Goal: Task Accomplishment & Management: Use online tool/utility

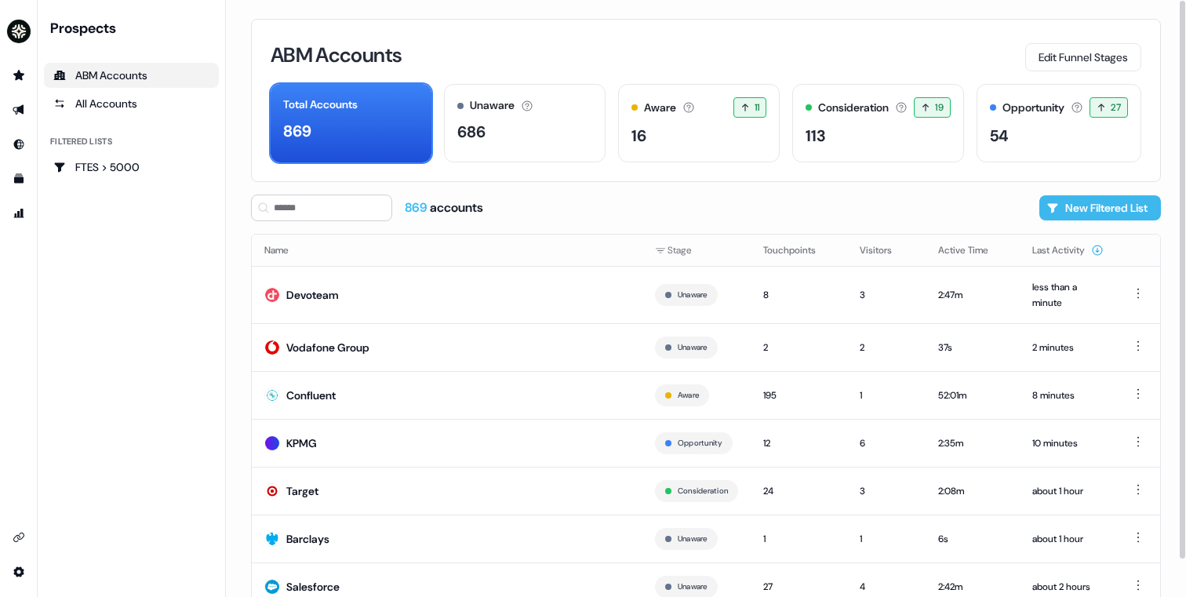
click at [1059, 202] on button "New Filtered List" at bounding box center [1101, 207] width 122 height 25
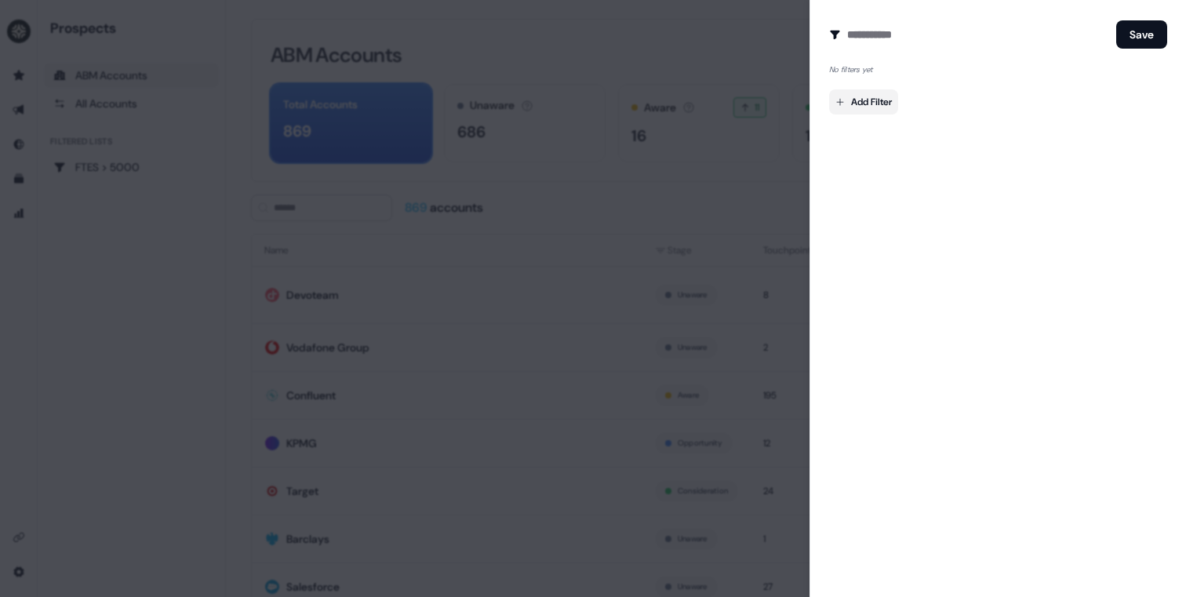
click at [887, 101] on body "For the best experience switch devices to a bigger screen. Go to [DOMAIN_NAME] …" at bounding box center [593, 298] width 1186 height 597
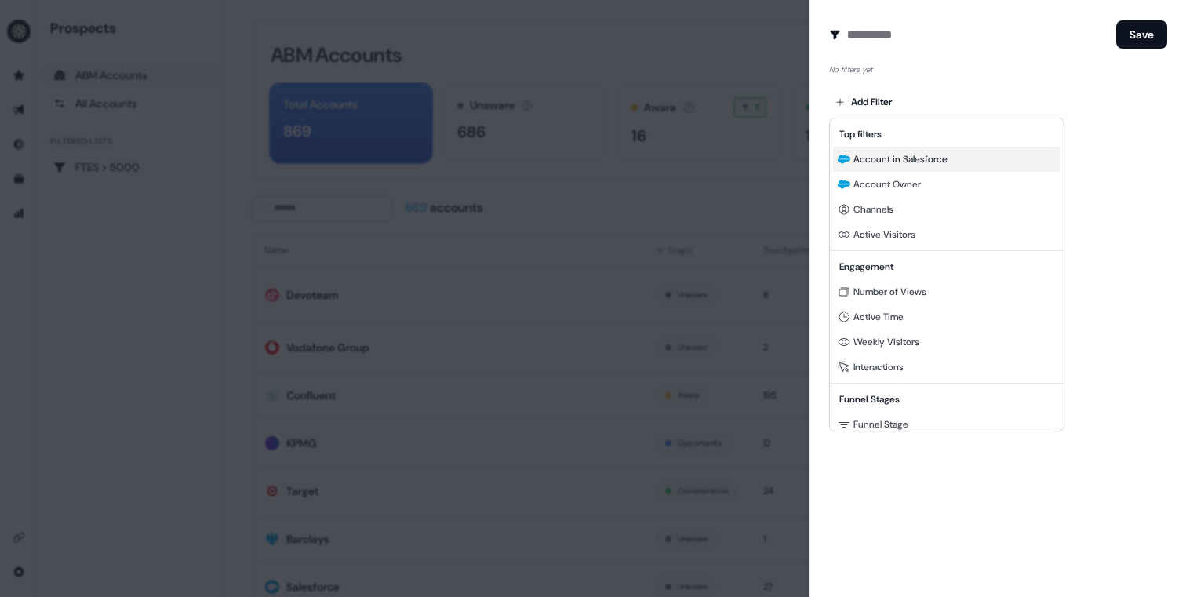
click at [892, 155] on span "Account in Salesforce" at bounding box center [901, 159] width 94 height 13
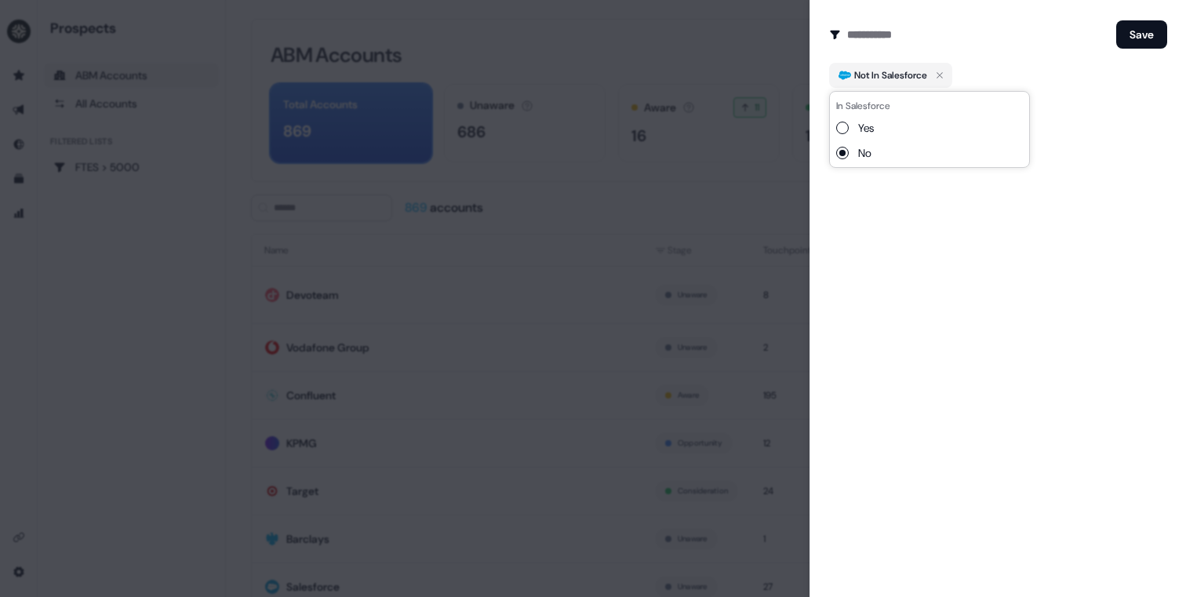
click at [843, 126] on button "Yes" at bounding box center [842, 128] width 13 height 13
click at [1065, 47] on input at bounding box center [978, 34] width 263 height 31
click at [883, 109] on body "For the best experience switch devices to a bigger screen. Go to [DOMAIN_NAME] …" at bounding box center [593, 298] width 1186 height 597
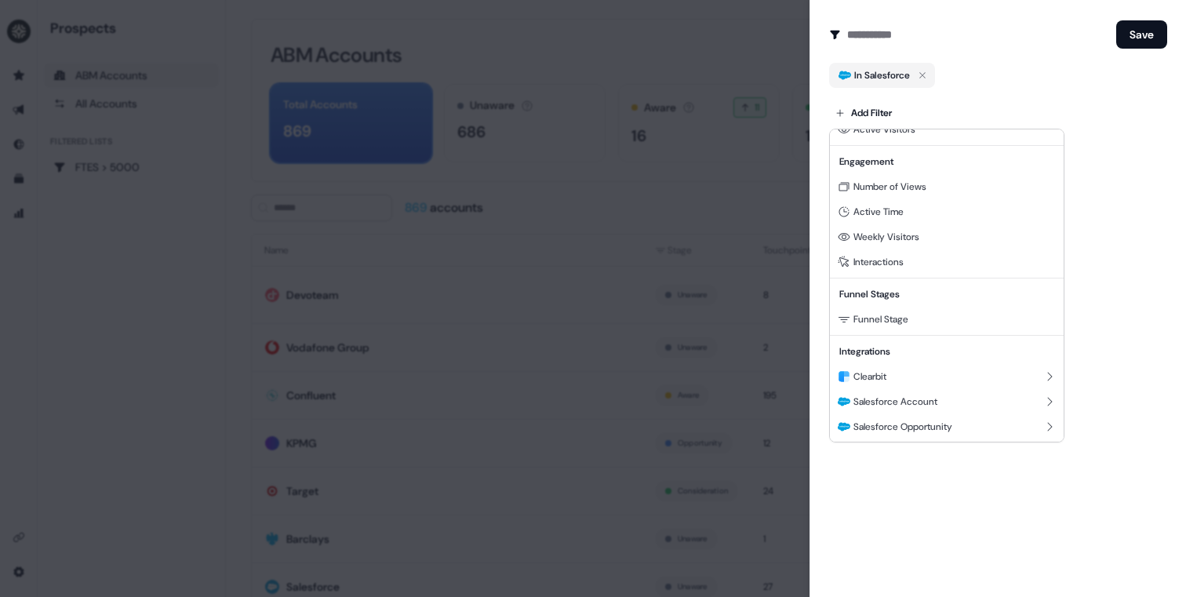
scroll to position [117, 0]
click at [938, 402] on span "Salesforce Account" at bounding box center [896, 401] width 84 height 13
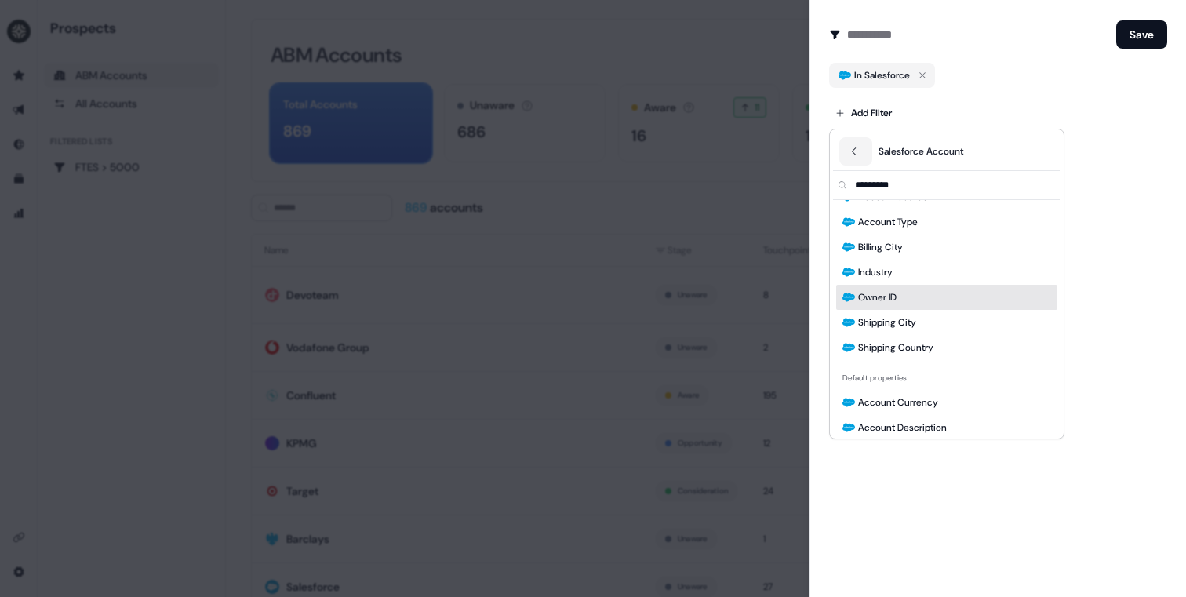
scroll to position [0, 0]
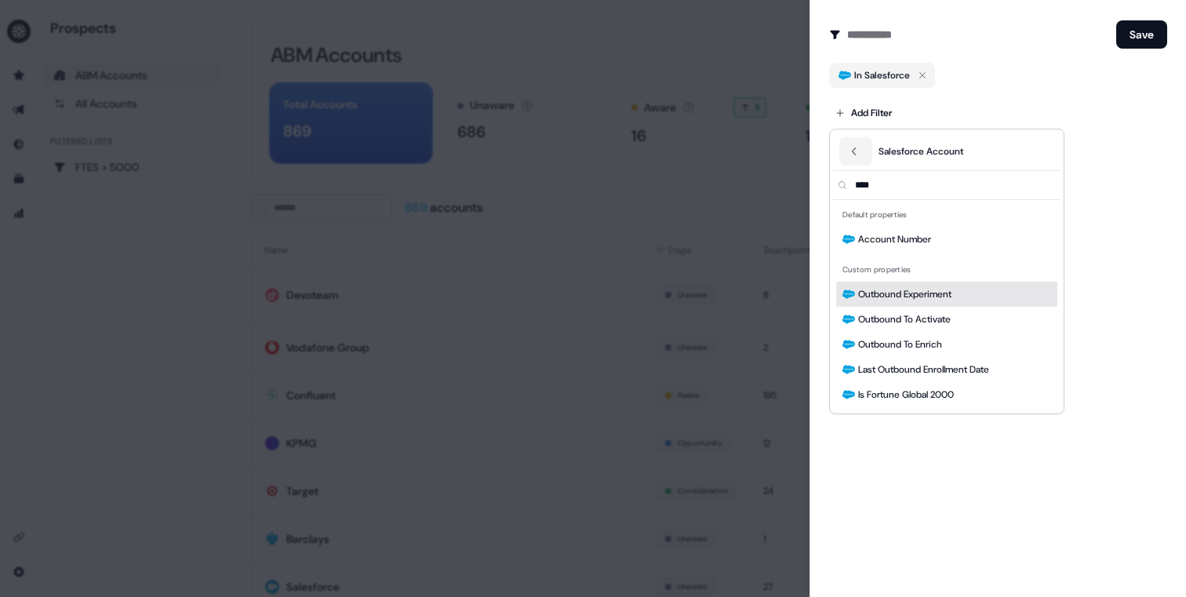
type input "****"
click at [944, 293] on span "Outbound Experiment" at bounding box center [904, 294] width 93 height 16
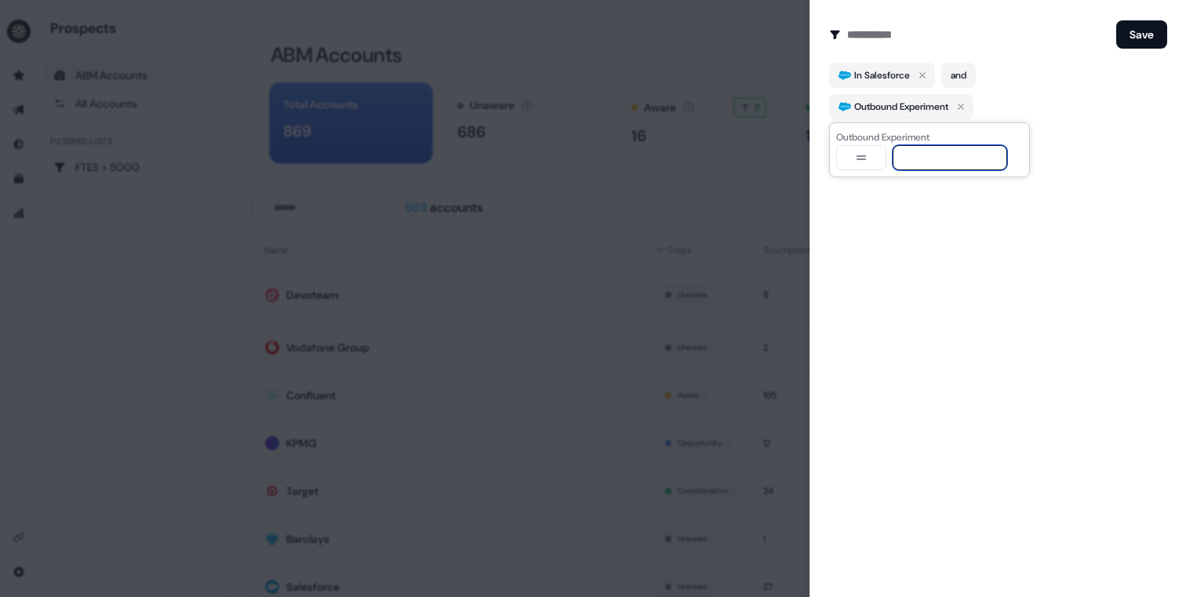
click at [922, 164] on input at bounding box center [950, 157] width 115 height 25
type input "**********"
click at [1138, 34] on button "Save" at bounding box center [1141, 34] width 51 height 28
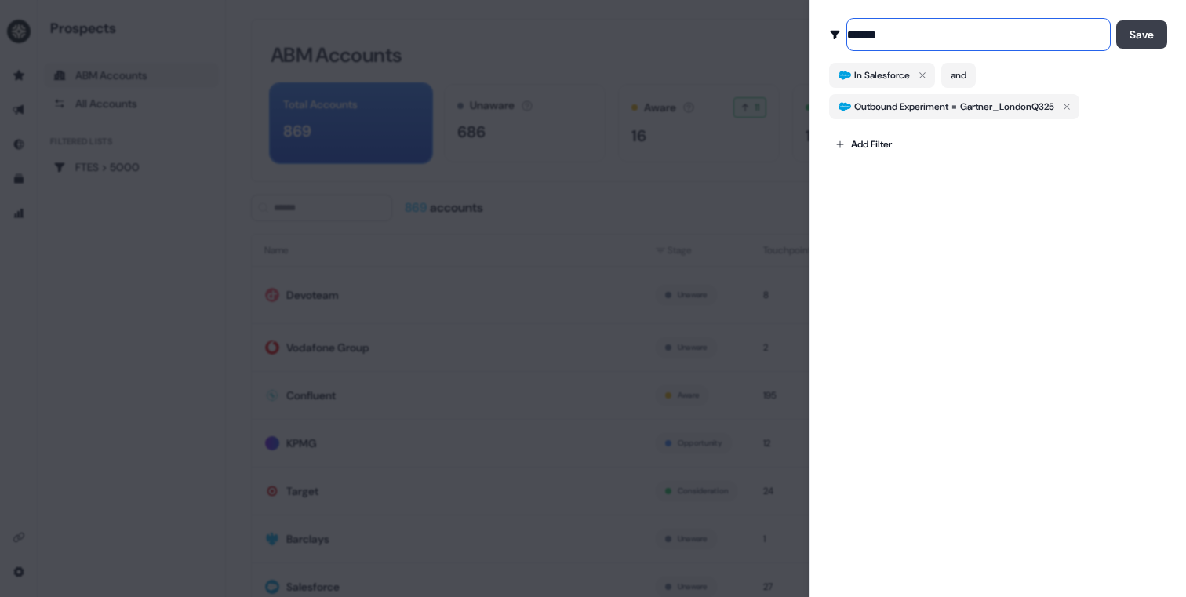
type input "*******"
click at [1138, 25] on button "Save" at bounding box center [1141, 34] width 51 height 28
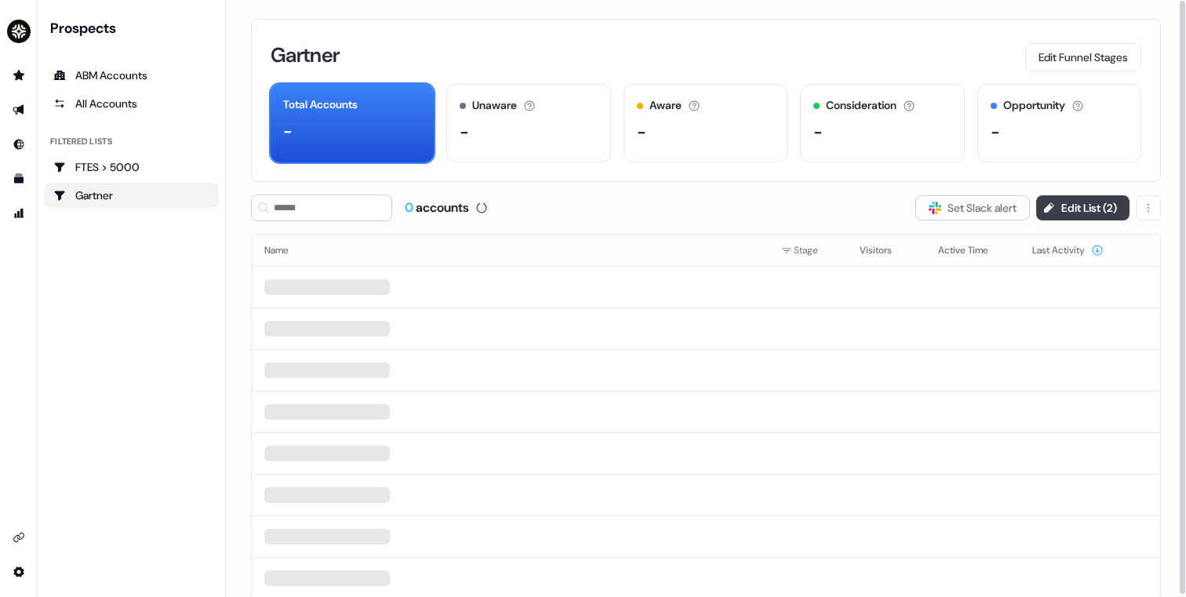
click at [1063, 209] on button "Edit List ( 2 )" at bounding box center [1082, 207] width 93 height 25
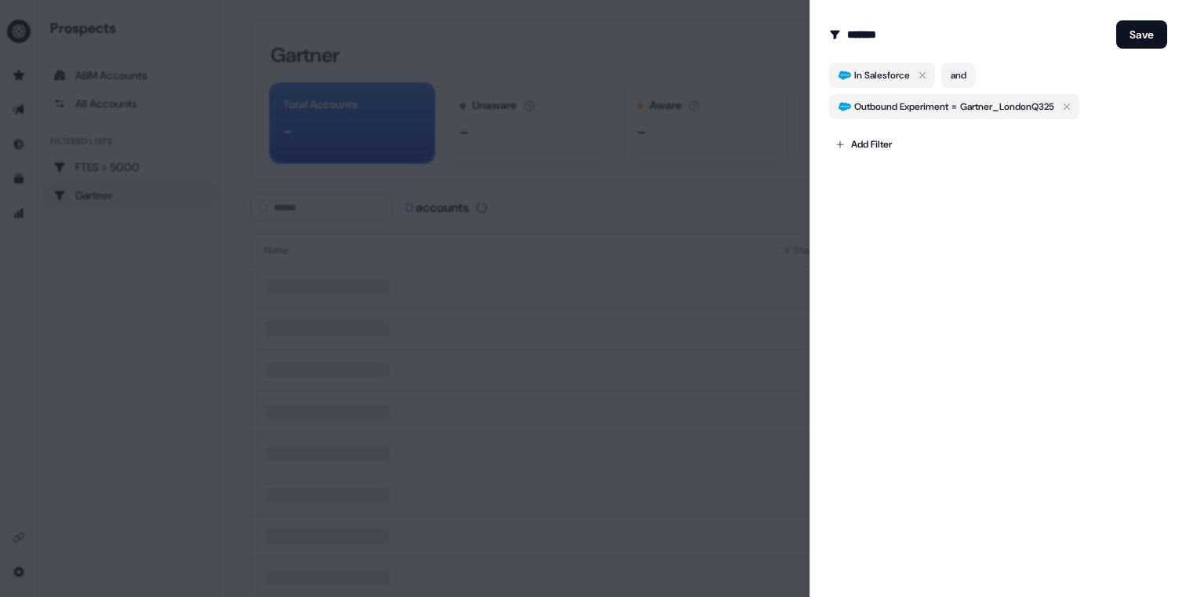
click at [737, 217] on div at bounding box center [593, 298] width 1186 height 597
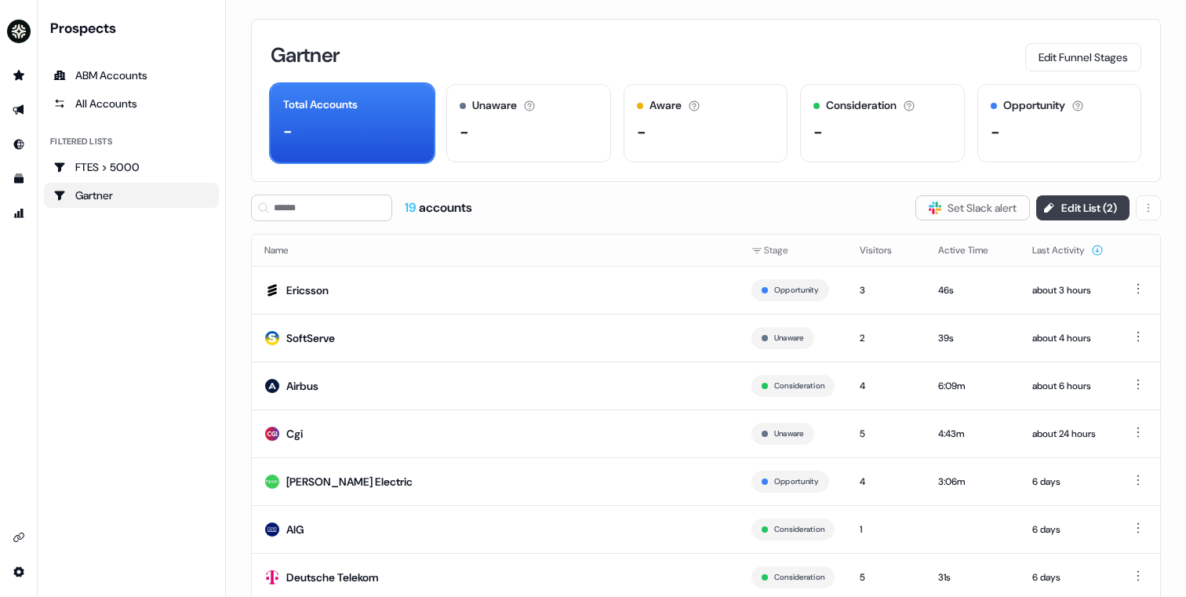
click at [1054, 209] on button "Edit List ( 2 )" at bounding box center [1082, 207] width 93 height 25
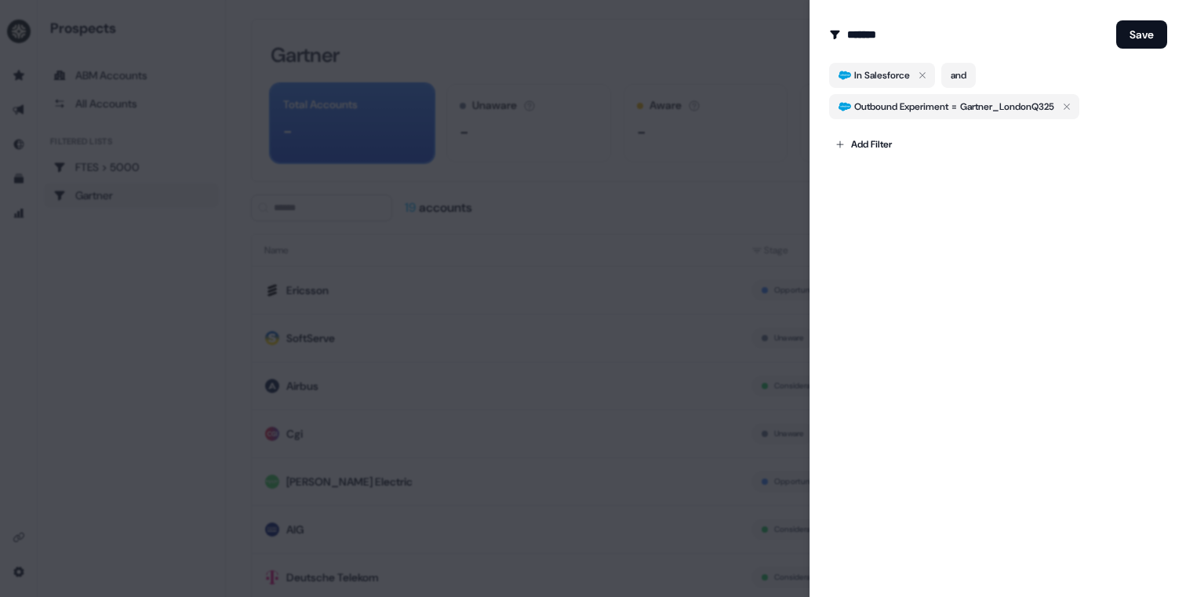
click at [690, 176] on div at bounding box center [593, 298] width 1186 height 597
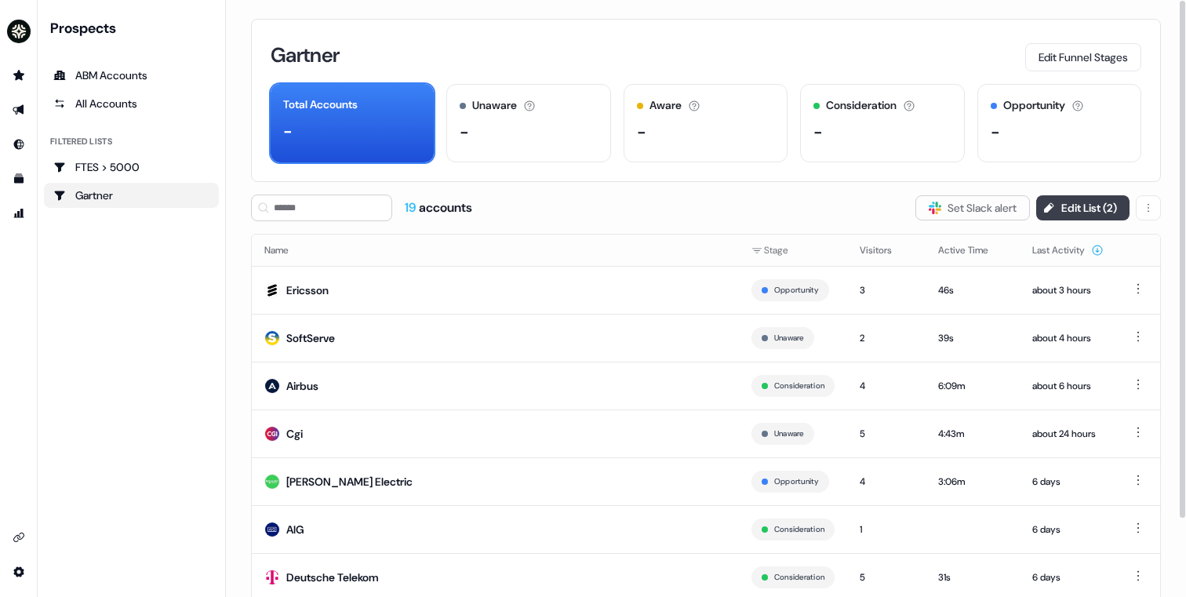
click at [1091, 207] on button "Edit List ( 2 )" at bounding box center [1082, 207] width 93 height 25
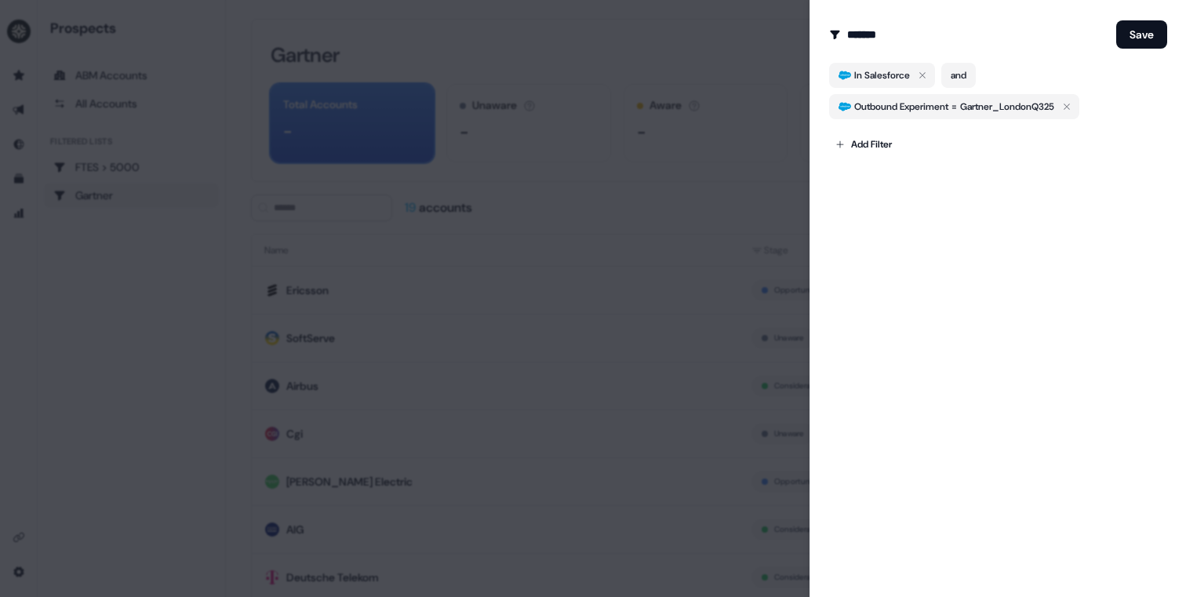
click at [705, 237] on div at bounding box center [593, 298] width 1186 height 597
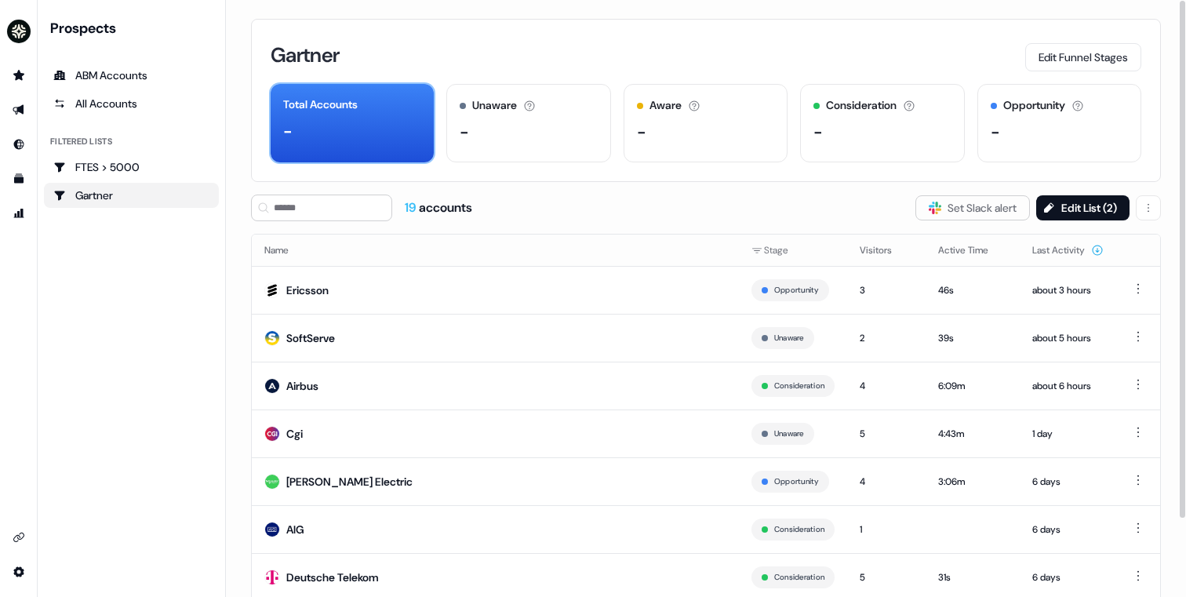
click at [376, 140] on div "-" at bounding box center [352, 131] width 138 height 24
click at [728, 162] on div "Aware Accounts with 5+ minutes of usage or significant LinkedIn ad engagement! -" at bounding box center [706, 123] width 164 height 78
click at [825, 144] on div "Consideration Accounts with 25+ minutes of usage and 2+ visitors in the last 60…" at bounding box center [882, 123] width 164 height 78
click at [694, 134] on div "-" at bounding box center [705, 132] width 137 height 24
click at [529, 134] on div "-" at bounding box center [528, 132] width 137 height 24
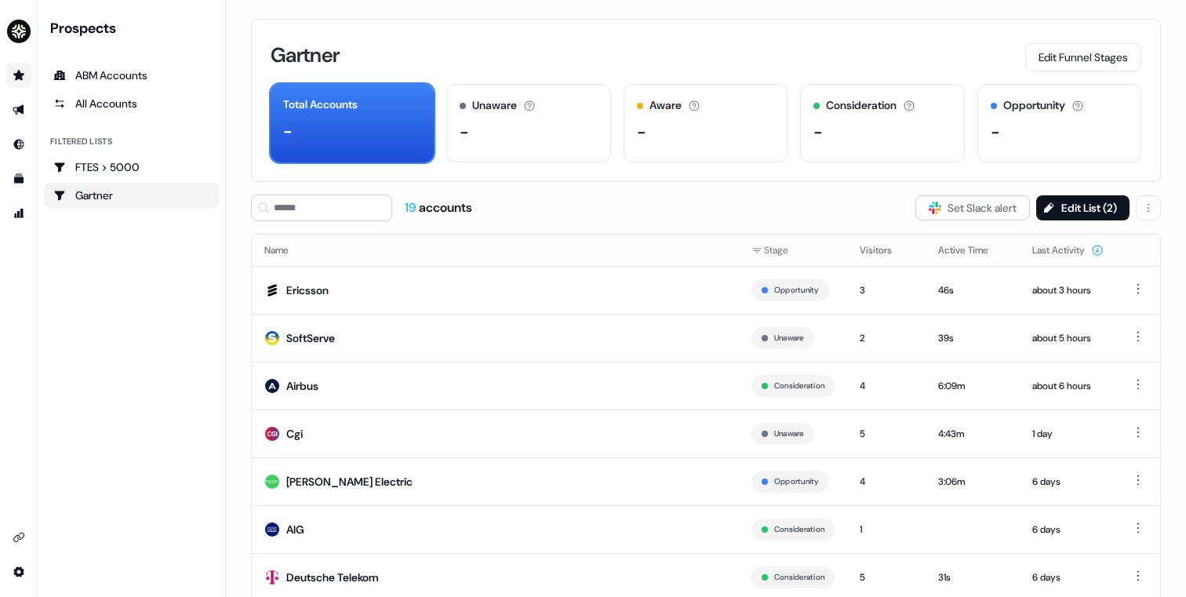
click at [18, 67] on link "Go to prospects" at bounding box center [18, 75] width 25 height 25
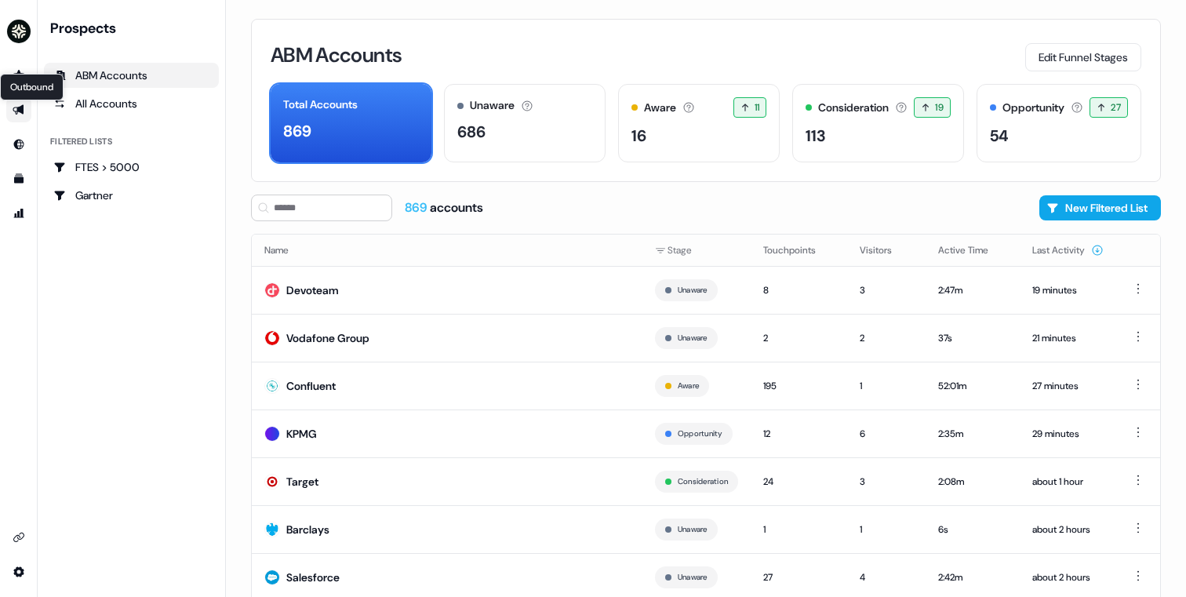
click at [16, 106] on icon "Go to outbound experience" at bounding box center [19, 110] width 13 height 13
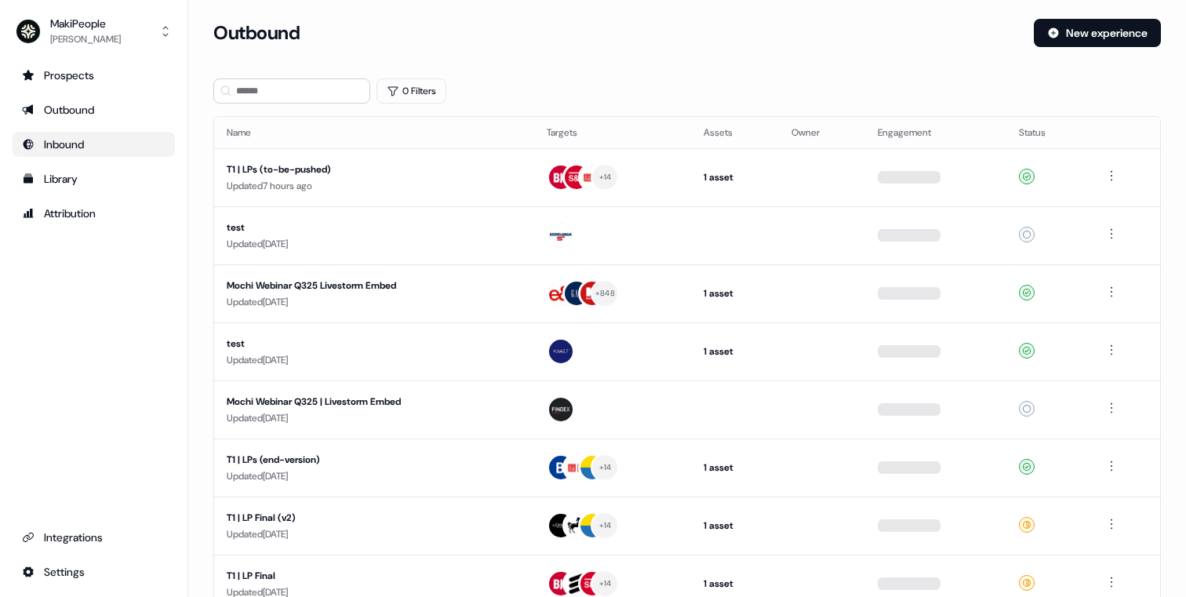
click at [48, 139] on div "Inbound" at bounding box center [94, 145] width 144 height 16
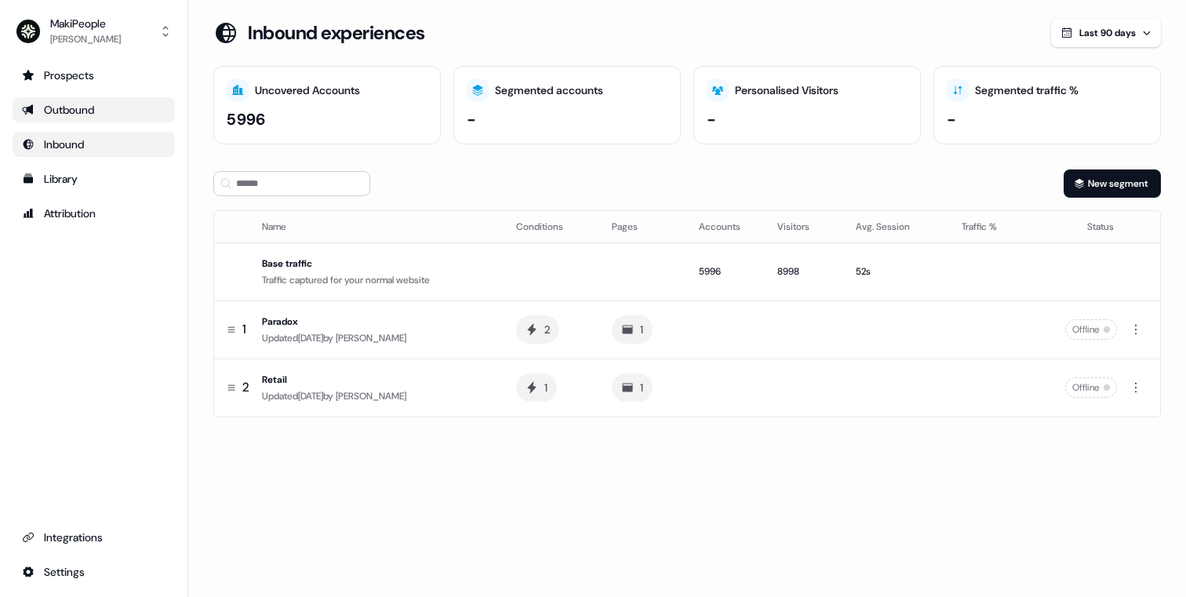
click at [65, 107] on div "Outbound" at bounding box center [94, 110] width 144 height 16
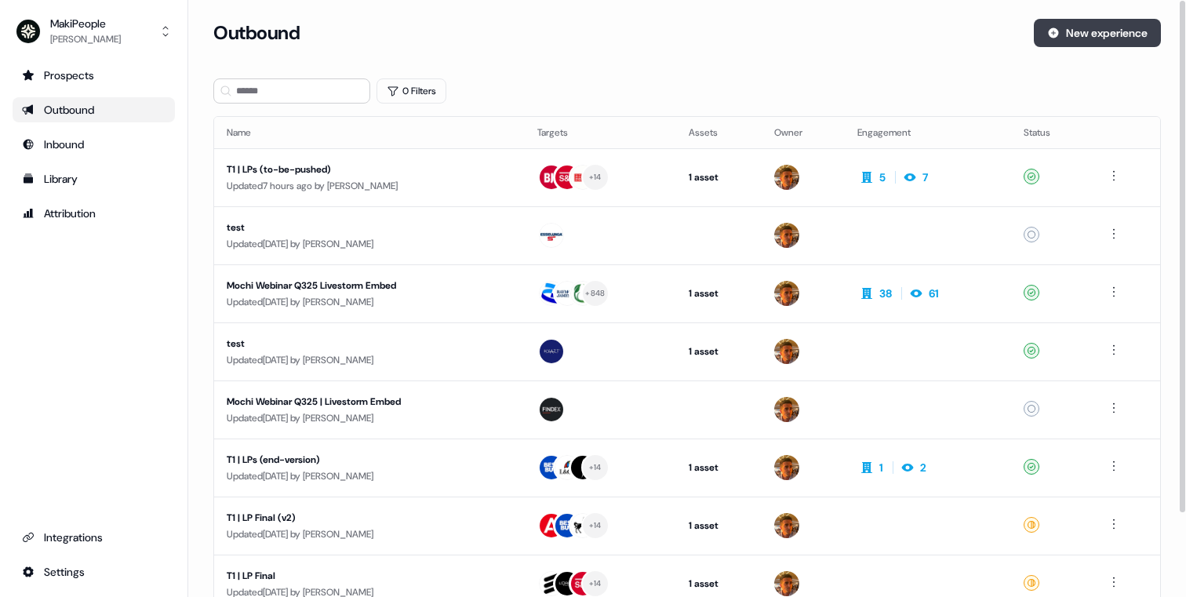
click at [1059, 32] on button "New experience" at bounding box center [1097, 33] width 127 height 28
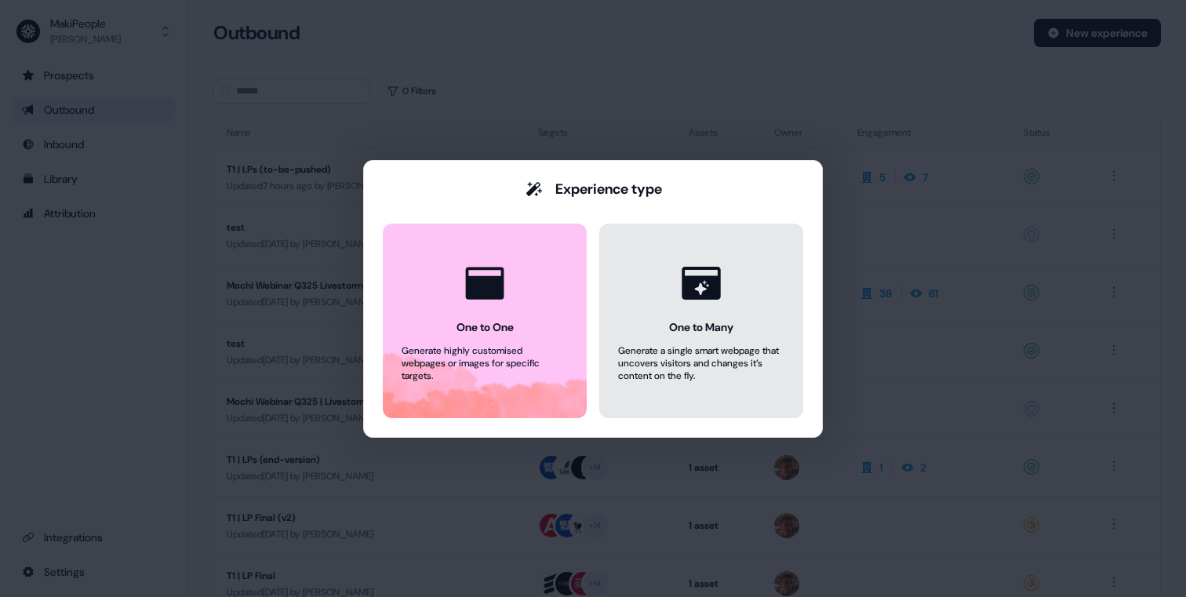
click at [690, 387] on button "One to Many Generate a single smart webpage that uncovers visitors and changes …" at bounding box center [701, 321] width 204 height 195
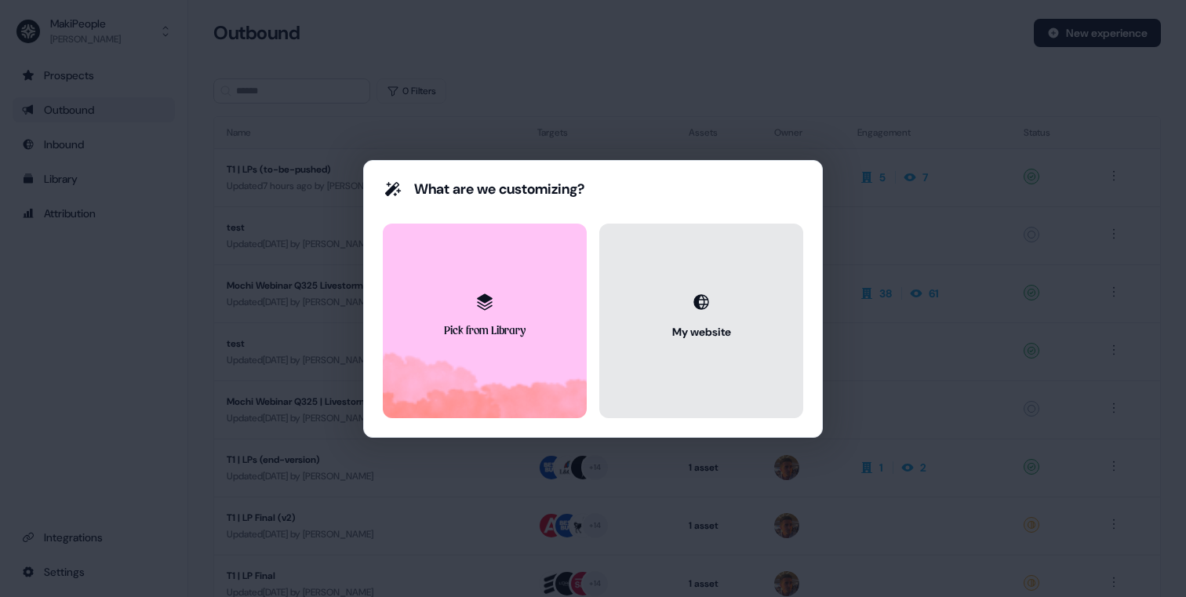
click at [704, 369] on button "My website" at bounding box center [701, 321] width 204 height 195
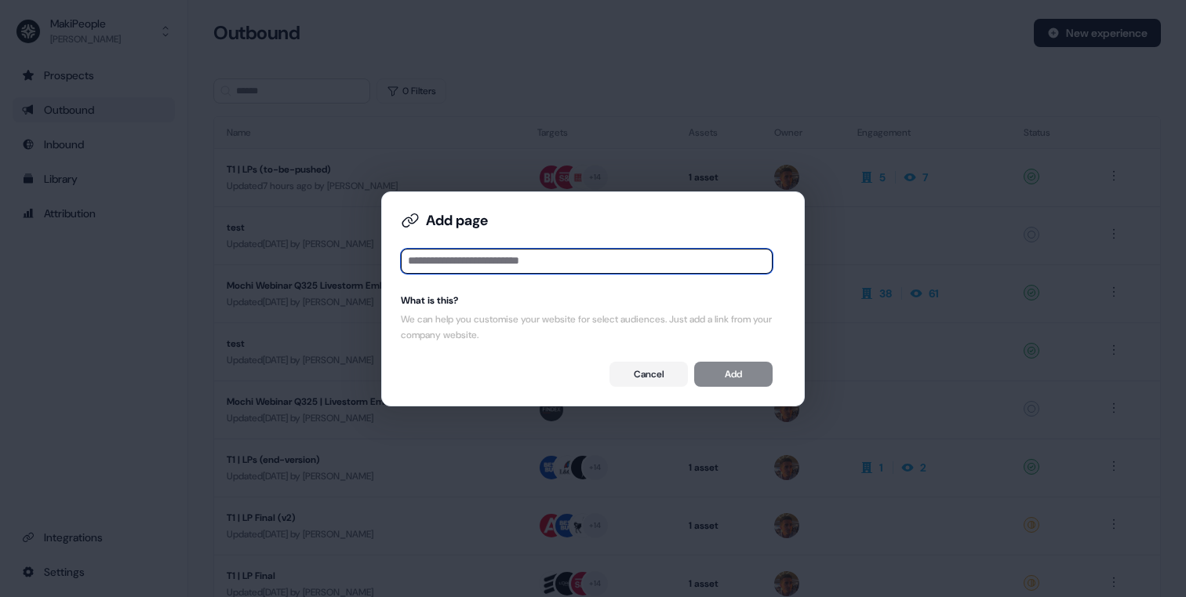
click at [599, 260] on input at bounding box center [587, 261] width 372 height 25
click at [636, 366] on button "Cancel" at bounding box center [649, 374] width 78 height 25
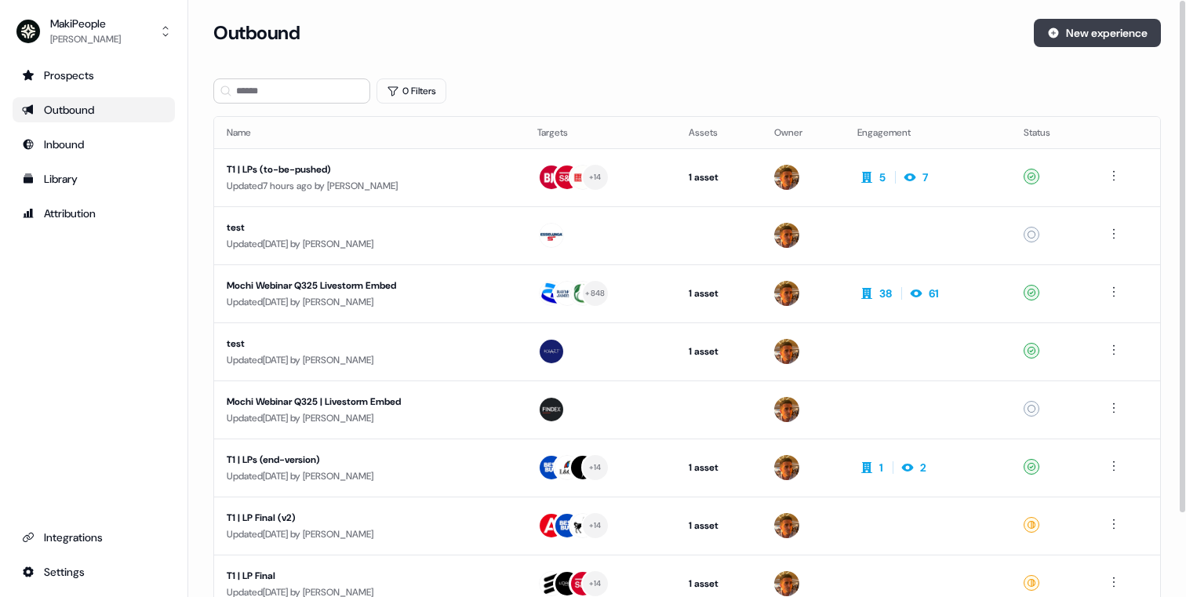
click at [1067, 33] on button "New experience" at bounding box center [1097, 33] width 127 height 28
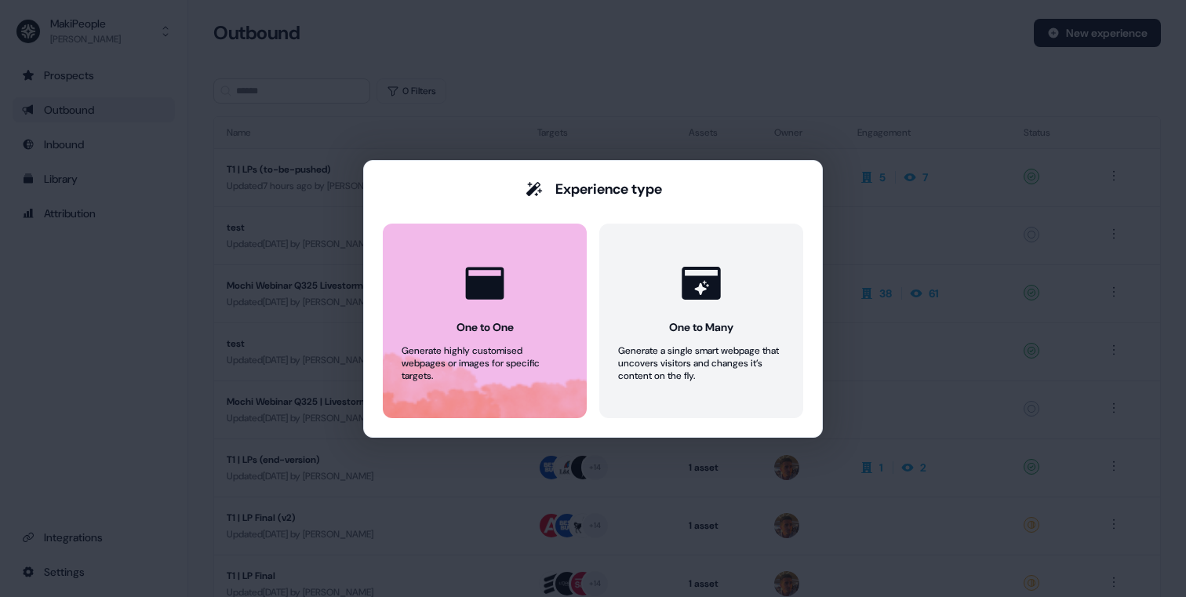
click at [494, 333] on div "One to One" at bounding box center [485, 327] width 57 height 16
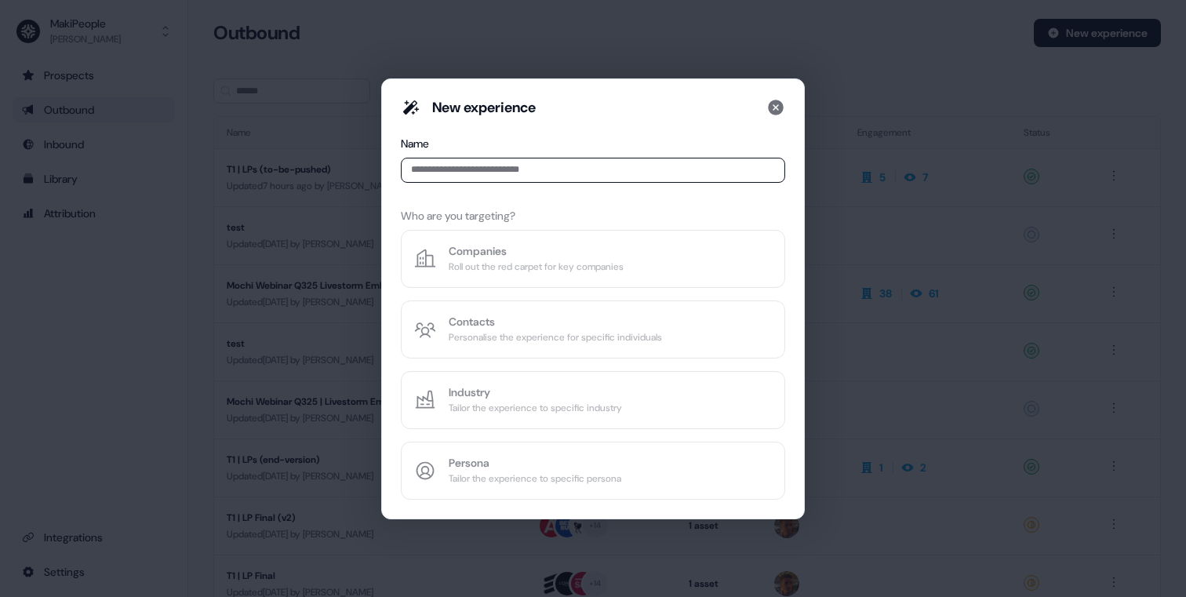
click at [570, 263] on div "New experience Name Who are you targeting? Companies Roll out the red carpet fo…" at bounding box center [593, 299] width 384 height 402
click at [591, 160] on input at bounding box center [593, 170] width 384 height 25
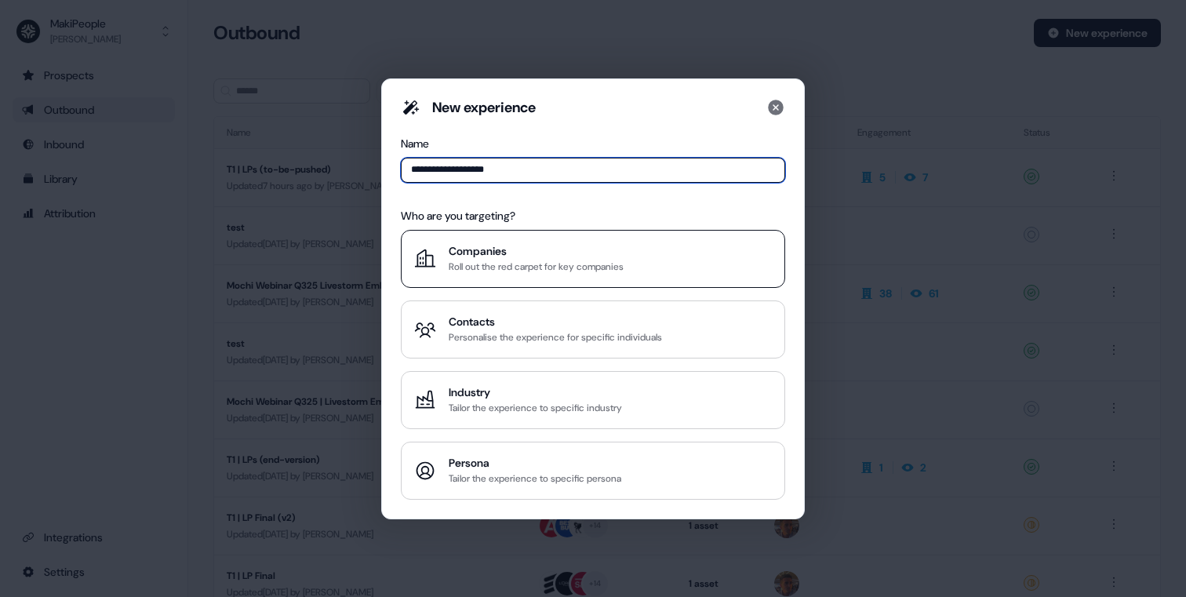
type input "**********"
click at [587, 250] on div "Companies" at bounding box center [536, 251] width 175 height 16
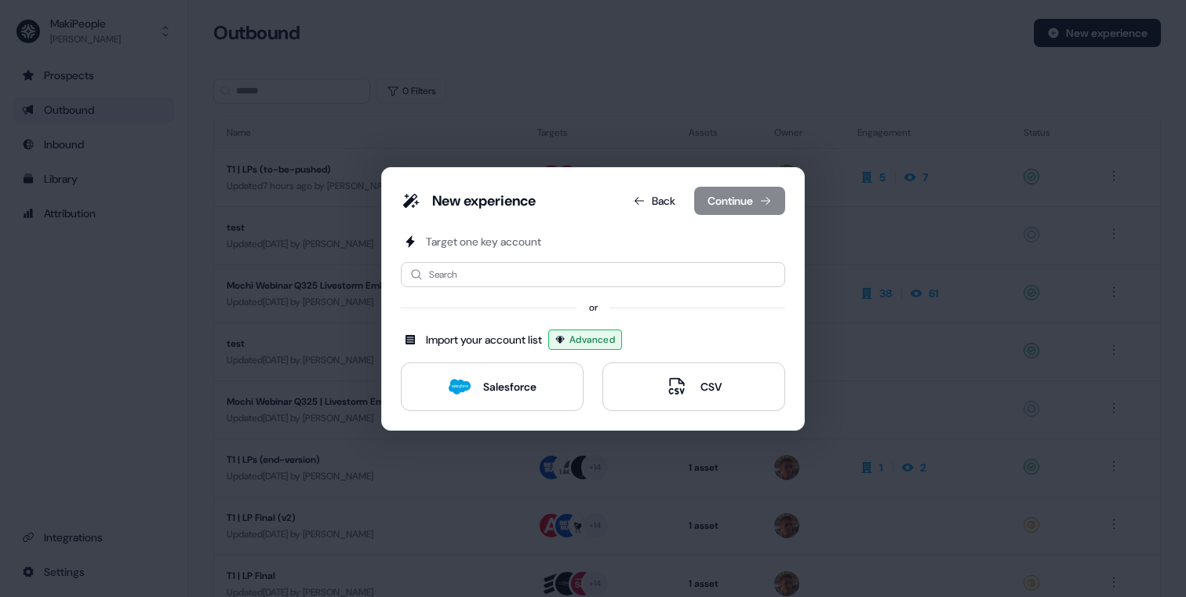
click at [598, 337] on span "Advanced" at bounding box center [593, 340] width 46 height 16
click at [500, 386] on div "Salesforce" at bounding box center [509, 387] width 53 height 16
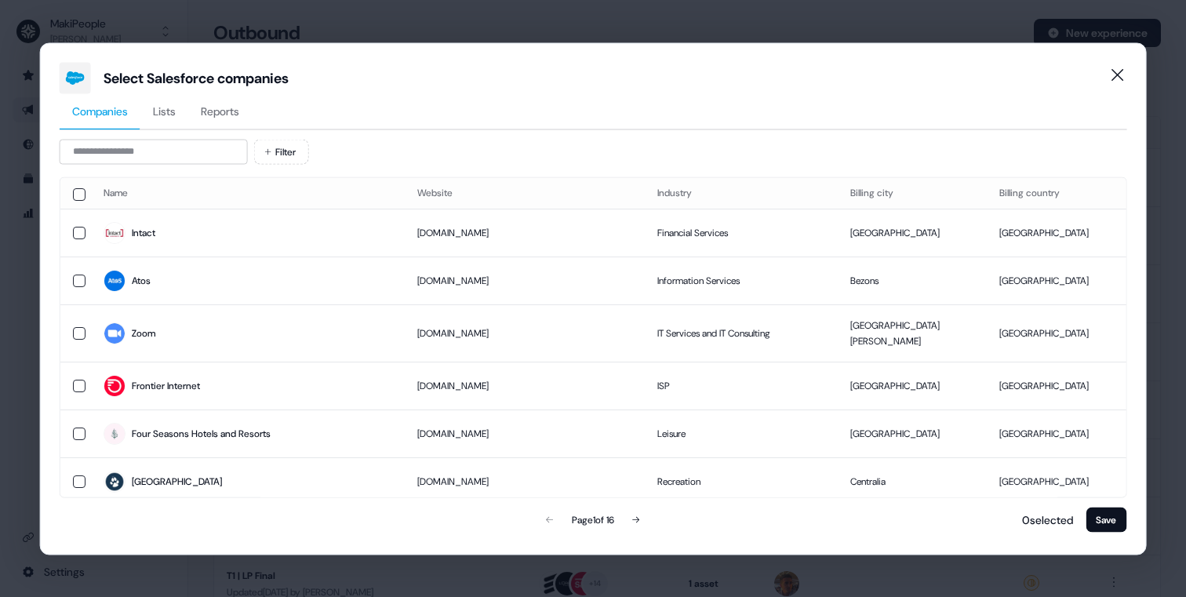
click at [176, 118] on span "Lists" at bounding box center [164, 111] width 23 height 16
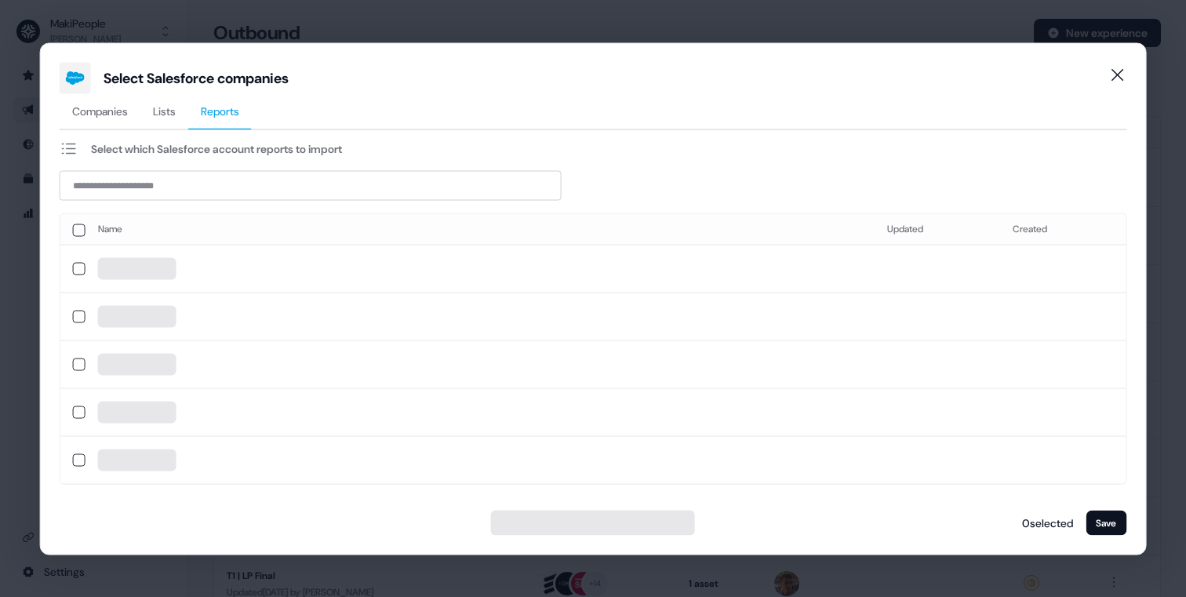
click at [231, 118] on button "Reports" at bounding box center [220, 111] width 64 height 36
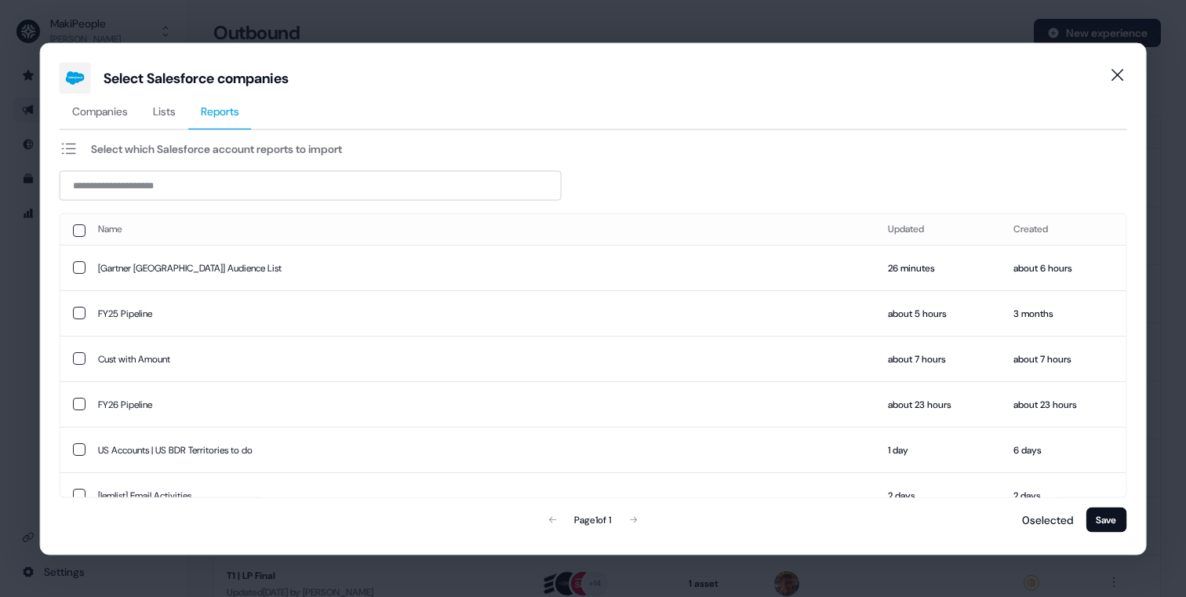
click at [164, 120] on button "Lists" at bounding box center [164, 111] width 48 height 36
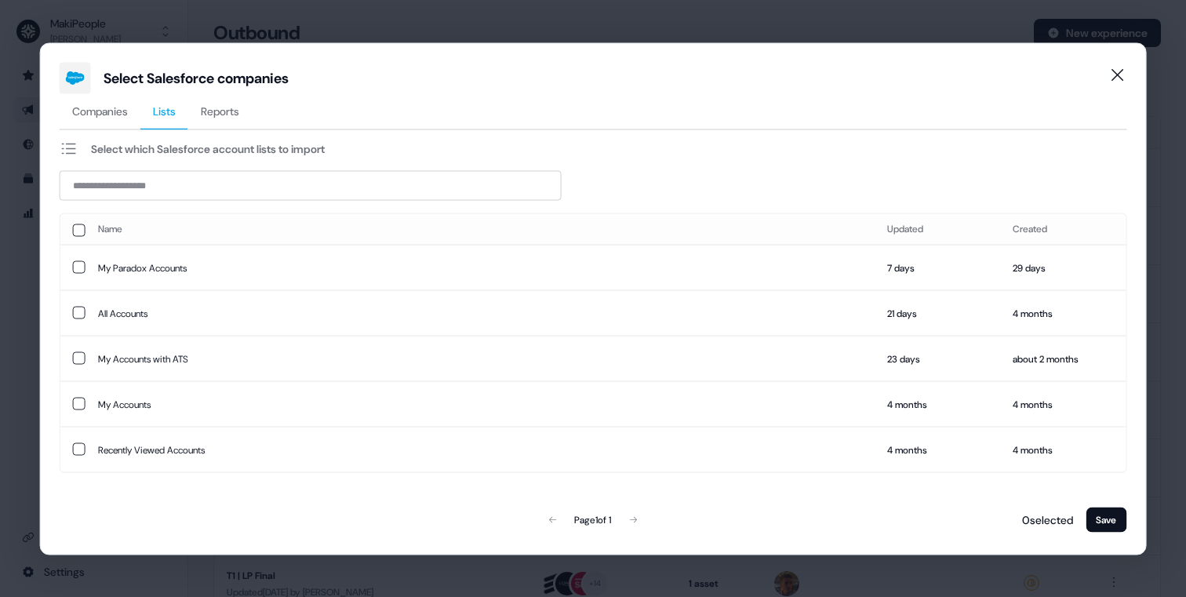
click at [78, 125] on button "Companies" at bounding box center [100, 111] width 81 height 36
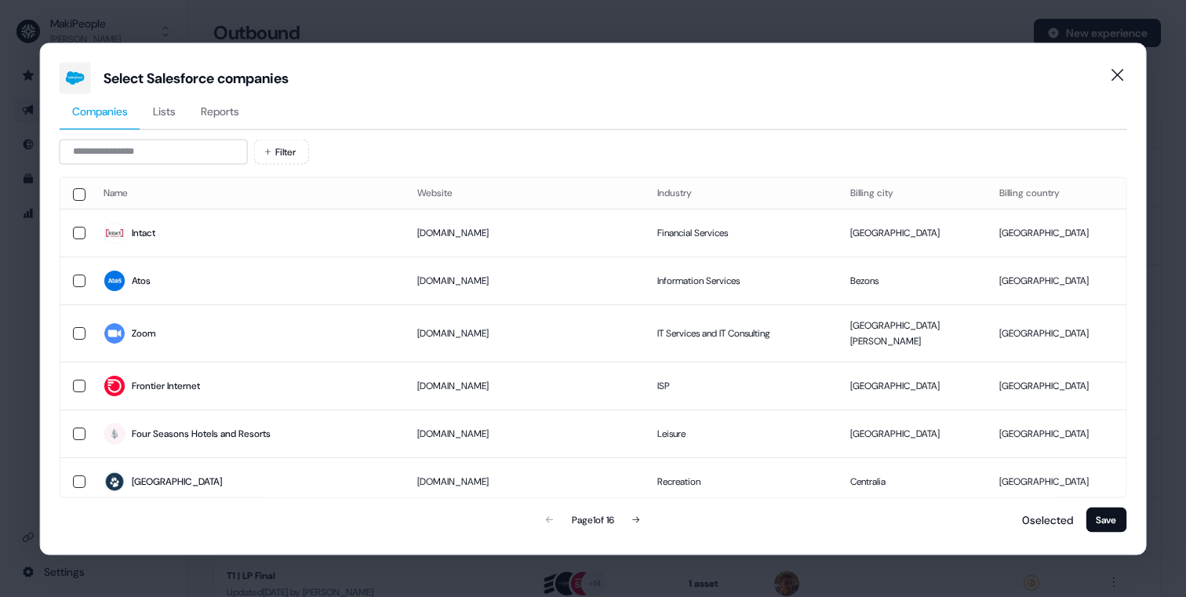
click at [159, 115] on span "Lists" at bounding box center [164, 111] width 23 height 16
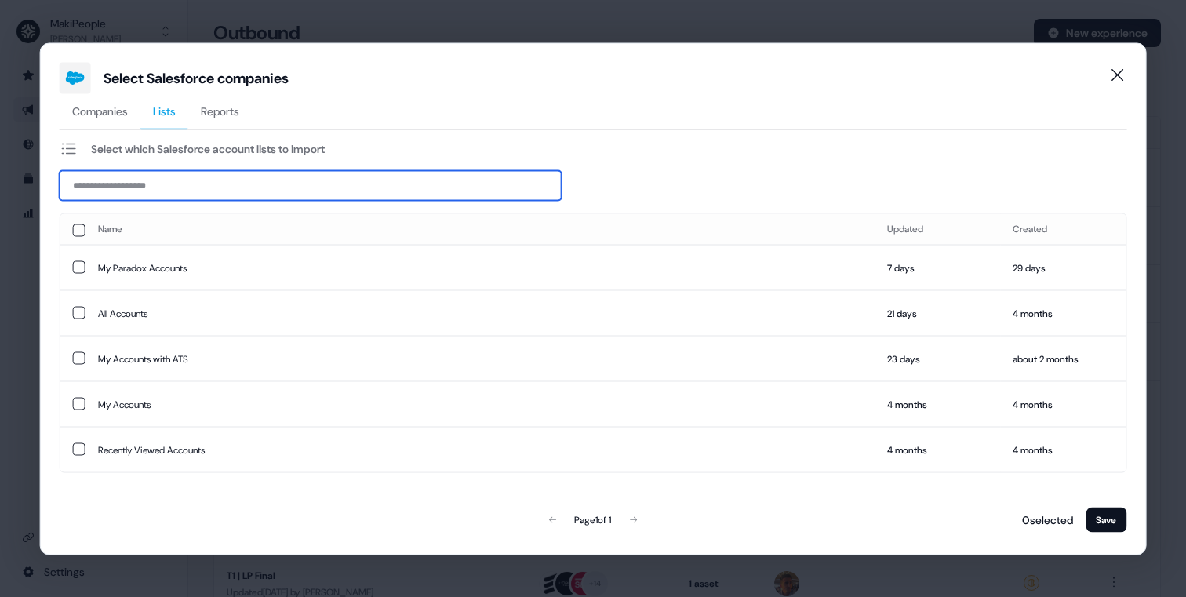
click at [155, 186] on input at bounding box center [311, 185] width 502 height 30
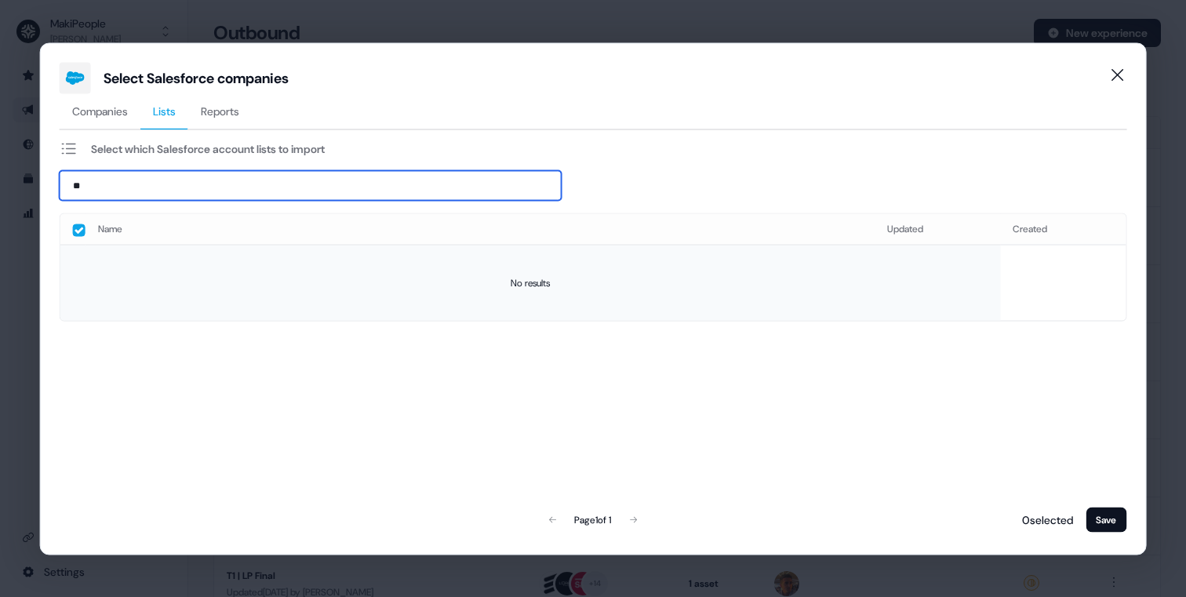
type input "*"
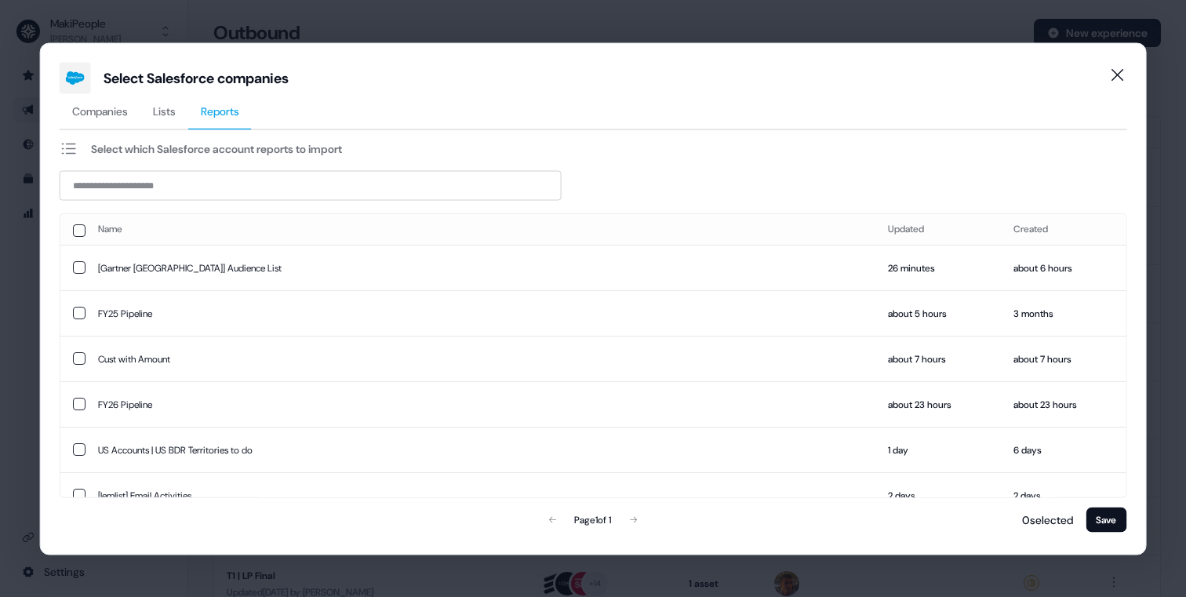
click at [233, 107] on span "Reports" at bounding box center [220, 111] width 38 height 16
click at [734, 264] on td "[Gartner [GEOGRAPHIC_DATA]] Audience List" at bounding box center [481, 268] width 790 height 46
click at [734, 264] on td "[Gartner [GEOGRAPHIC_DATA]] Audience List" at bounding box center [481, 267] width 790 height 45
click at [1113, 67] on icon "Close" at bounding box center [1117, 74] width 19 height 19
